Goal: Transaction & Acquisition: Purchase product/service

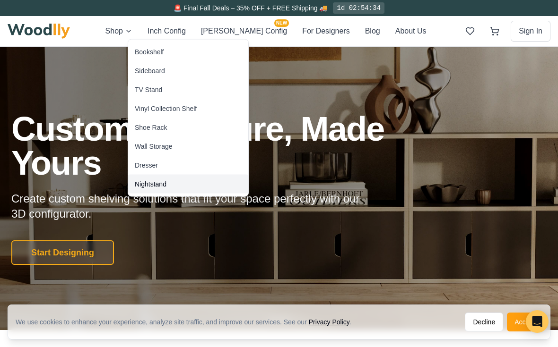
click at [163, 180] on div "Nightstand" at bounding box center [151, 184] width 32 height 9
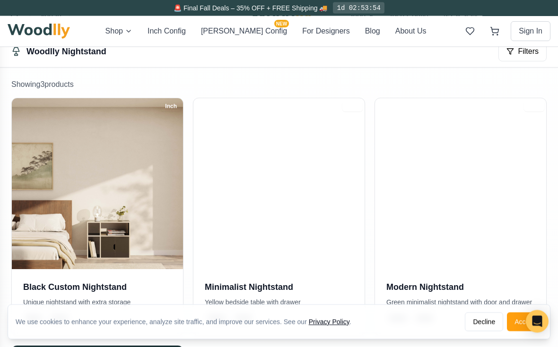
scroll to position [159, 0]
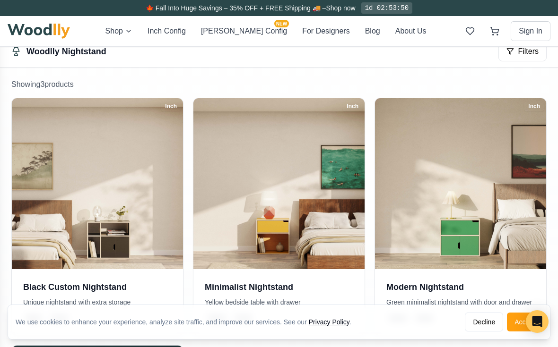
click at [145, 212] on img at bounding box center [97, 183] width 171 height 171
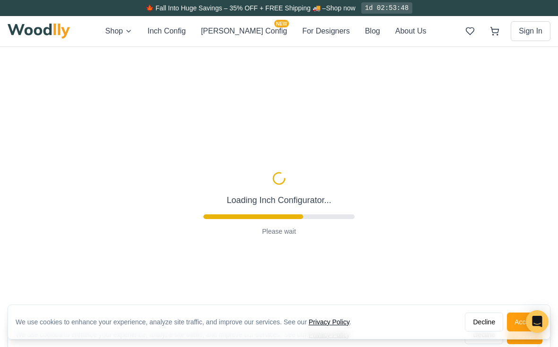
type input "30"
type input "2"
type input "-5"
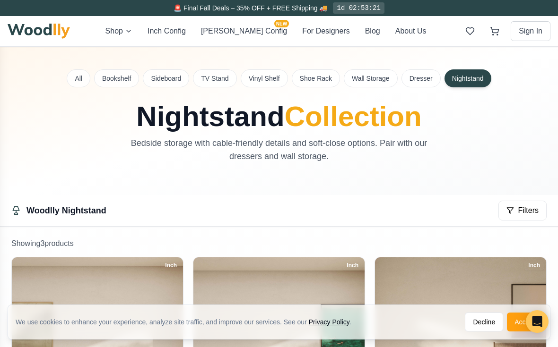
click at [83, 73] on button "All" at bounding box center [79, 78] width 24 height 18
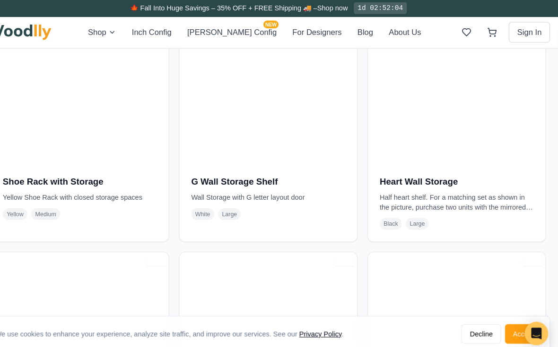
scroll to position [4386, 0]
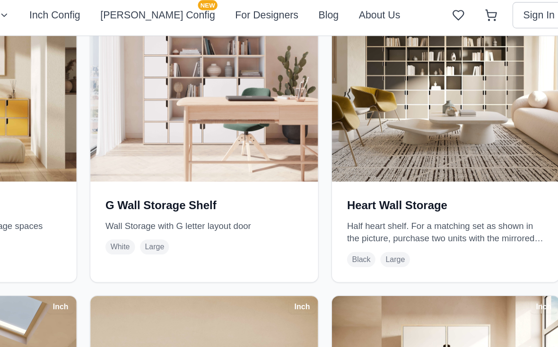
click at [411, 209] on span "Large" at bounding box center [422, 214] width 22 height 11
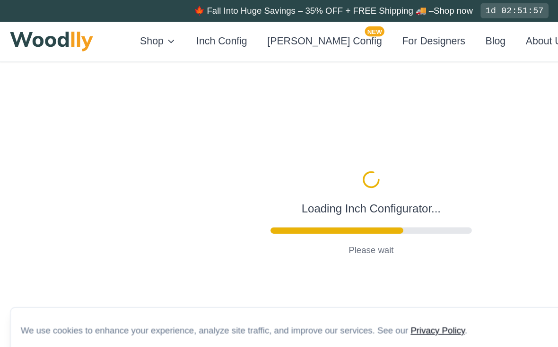
type input "72"
type input "7"
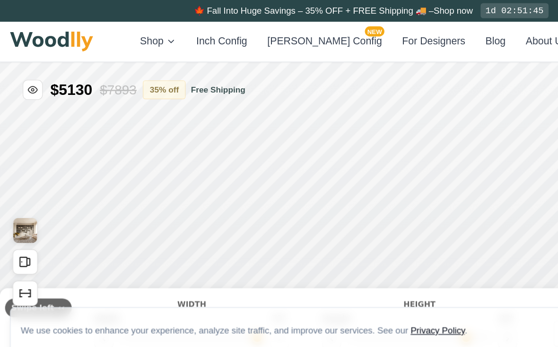
click at [249, 28] on button "[PERSON_NAME] Config NEW" at bounding box center [244, 31] width 86 height 11
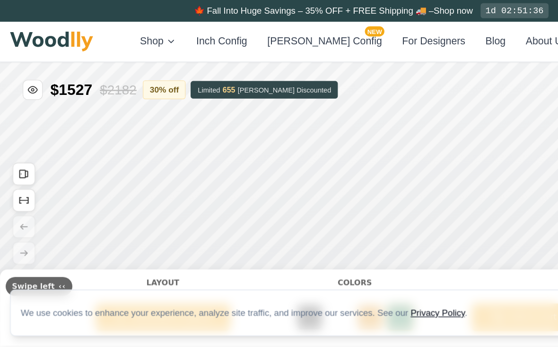
click at [186, 29] on button "Inch Config" at bounding box center [166, 31] width 38 height 11
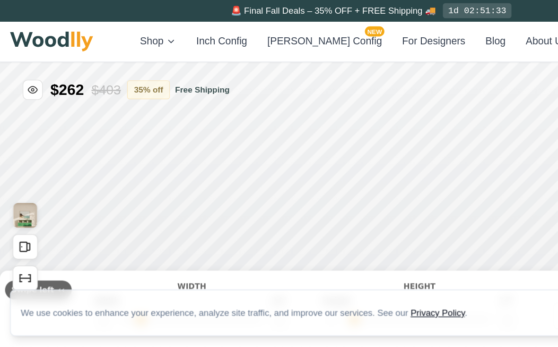
type input "63"
type input "2"
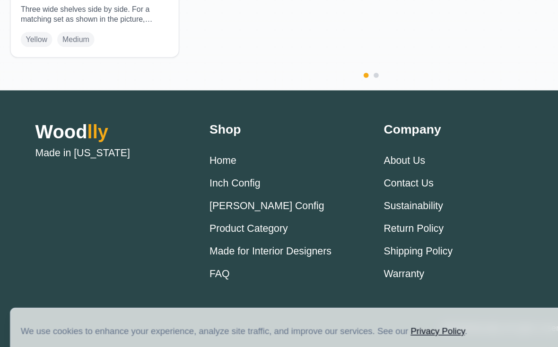
scroll to position [1838, 0]
click at [204, 241] on link "Product Category" at bounding box center [186, 245] width 59 height 8
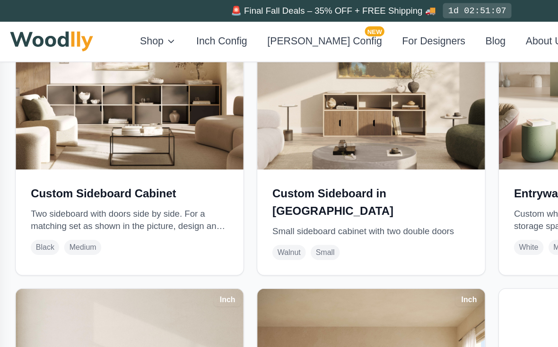
scroll to position [1543, 0]
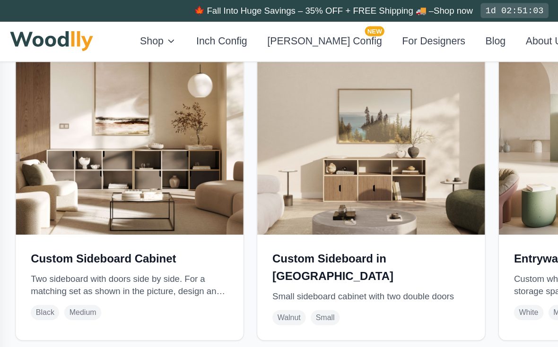
click at [395, 29] on button "About Us" at bounding box center [410, 31] width 31 height 11
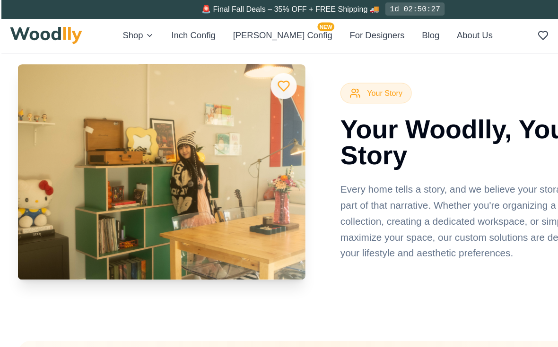
scroll to position [1663, 0]
